Goal: Navigation & Orientation: Understand site structure

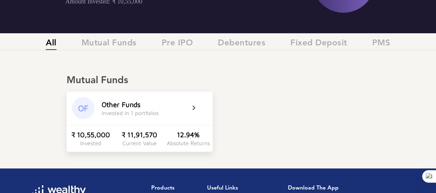
scroll to position [104, 0]
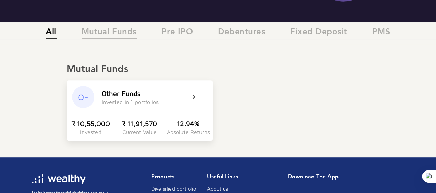
click at [125, 34] on span "Mutual Funds" at bounding box center [109, 32] width 55 height 11
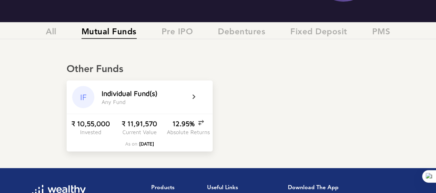
scroll to position [0, 0]
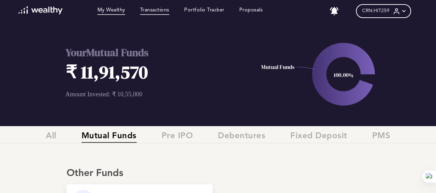
click at [165, 10] on link "Transactions" at bounding box center [154, 11] width 29 height 8
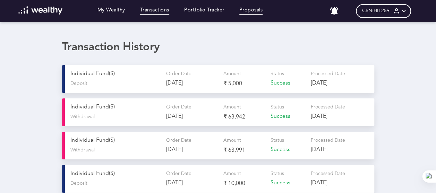
click at [255, 12] on link "Proposals" at bounding box center [251, 11] width 24 height 8
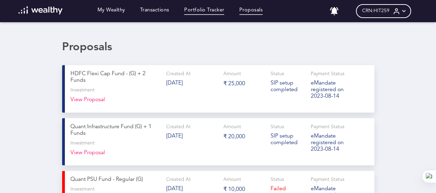
click at [204, 9] on link "Portfolio Tracker" at bounding box center [204, 11] width 40 height 8
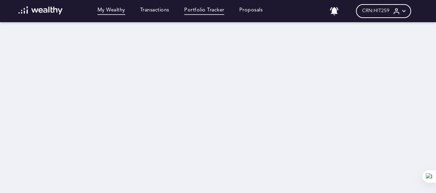
click at [104, 8] on link "My Wealthy" at bounding box center [111, 11] width 28 height 8
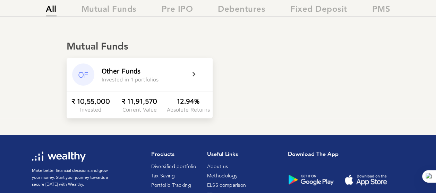
scroll to position [139, 0]
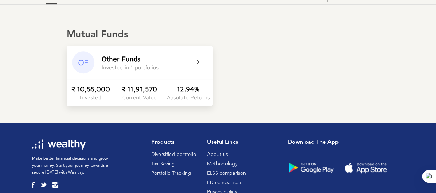
click at [196, 62] on icon at bounding box center [202, 62] width 17 height 8
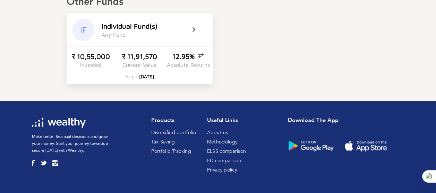
scroll to position [68, 0]
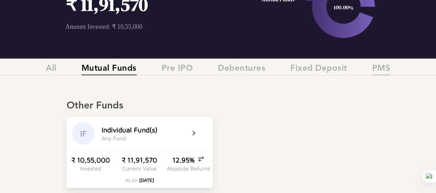
click at [387, 70] on span "PMS" at bounding box center [381, 69] width 18 height 11
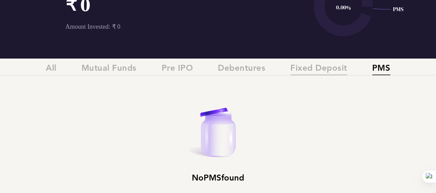
click at [331, 71] on span "Fixed Deposit" at bounding box center [318, 69] width 57 height 11
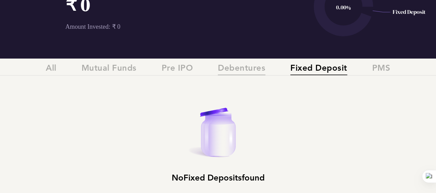
click at [249, 69] on span "Debentures" at bounding box center [242, 69] width 48 height 11
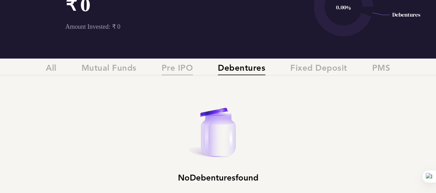
click at [172, 69] on span "Pre IPO" at bounding box center [178, 69] width 32 height 11
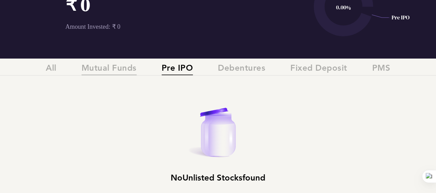
click at [119, 70] on span "Mutual Funds" at bounding box center [109, 69] width 55 height 11
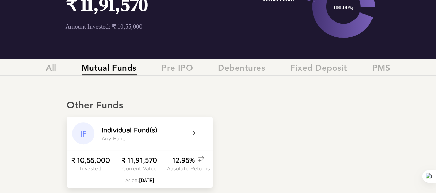
scroll to position [0, 0]
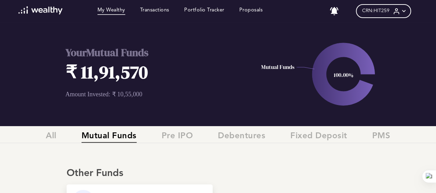
click at [51, 11] on img at bounding box center [40, 10] width 44 height 8
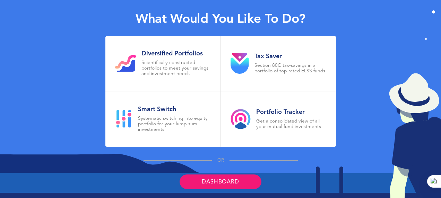
click at [227, 179] on link "Dashboard" at bounding box center [221, 182] width 82 height 15
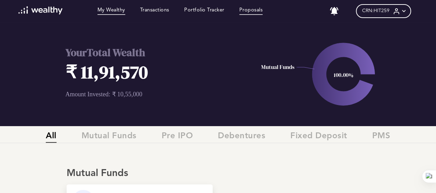
click at [246, 9] on link "Proposals" at bounding box center [251, 11] width 24 height 8
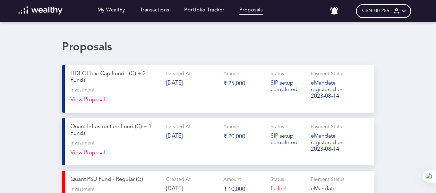
click at [408, 10] on icon at bounding box center [403, 11] width 7 height 7
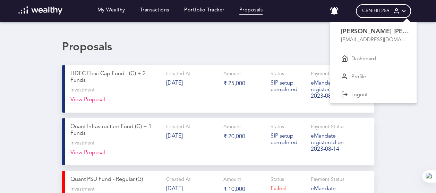
click at [281, 40] on div at bounding box center [218, 96] width 436 height 193
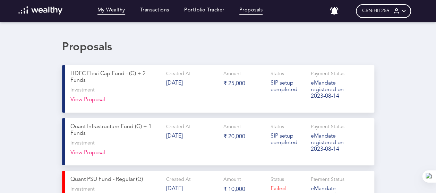
click at [119, 11] on link "My Wealthy" at bounding box center [111, 11] width 28 height 8
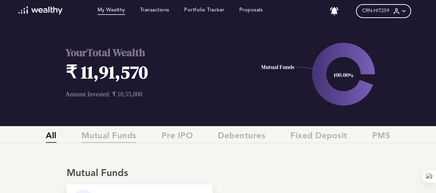
click at [118, 139] on span "Mutual Funds" at bounding box center [109, 137] width 55 height 11
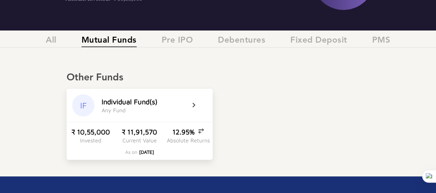
scroll to position [104, 0]
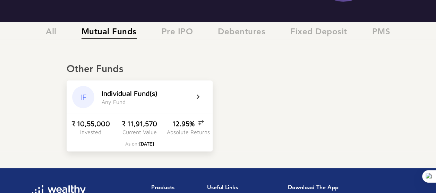
click at [196, 96] on icon at bounding box center [202, 97] width 17 height 8
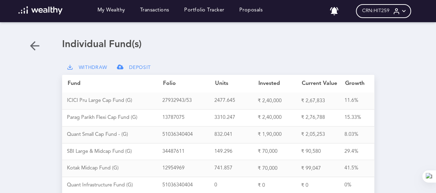
click at [408, 12] on icon at bounding box center [403, 11] width 7 height 7
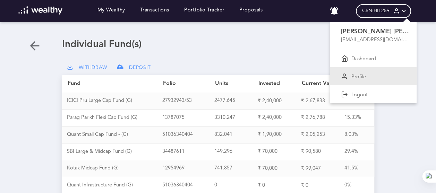
click at [380, 75] on div "Profile" at bounding box center [373, 76] width 87 height 18
